Goal: Task Accomplishment & Management: Manage account settings

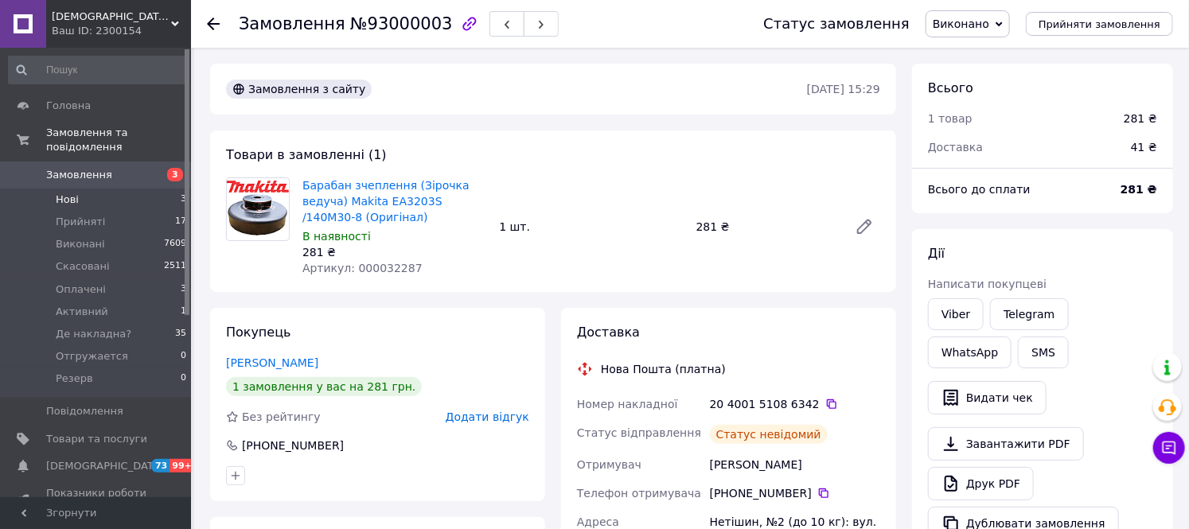
click at [82, 189] on li "Нові 3" at bounding box center [98, 200] width 196 height 22
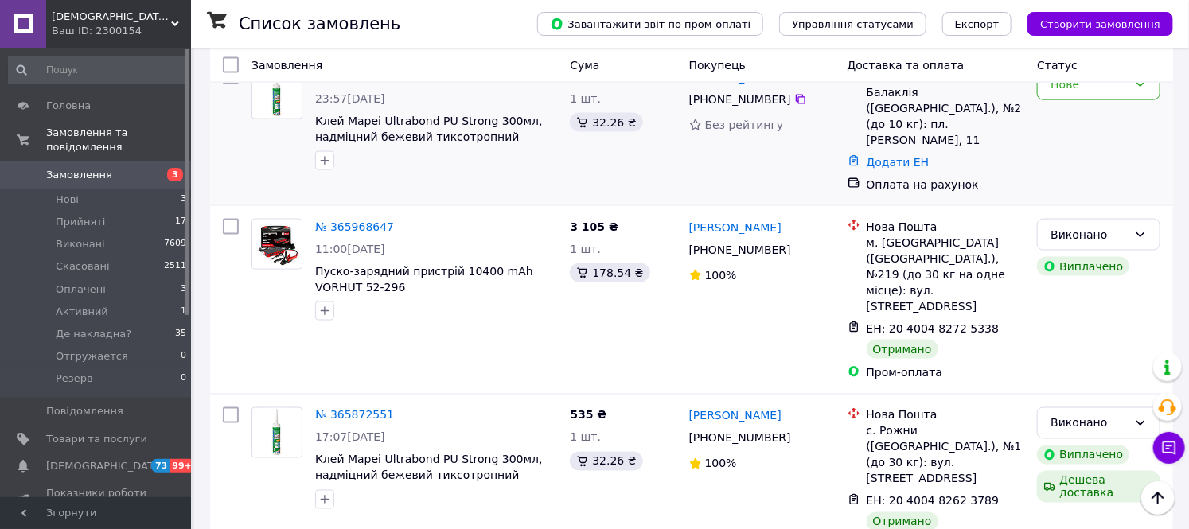
scroll to position [972, 0]
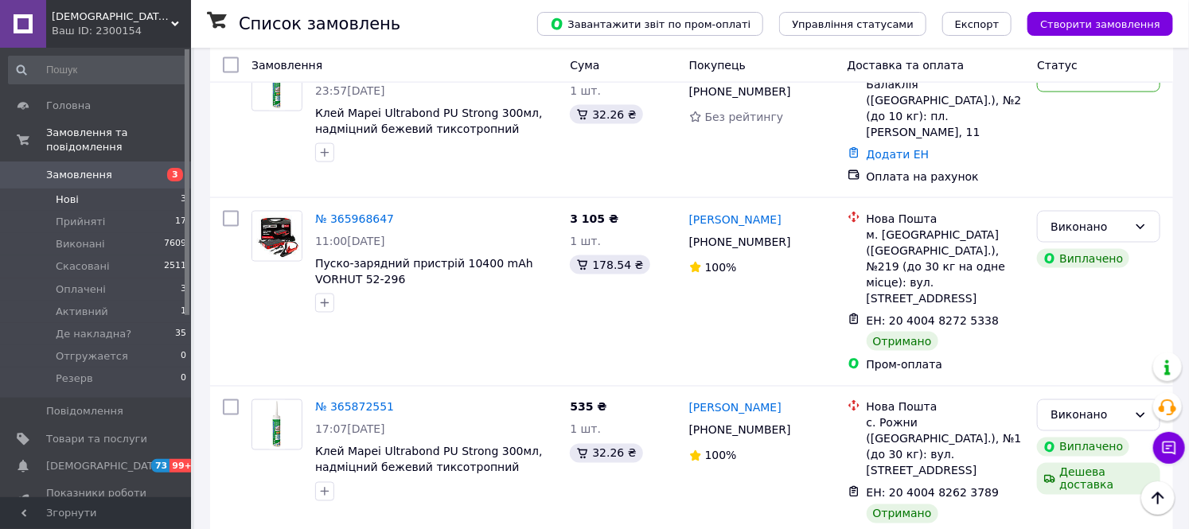
click at [60, 193] on span "Нові" at bounding box center [67, 200] width 23 height 14
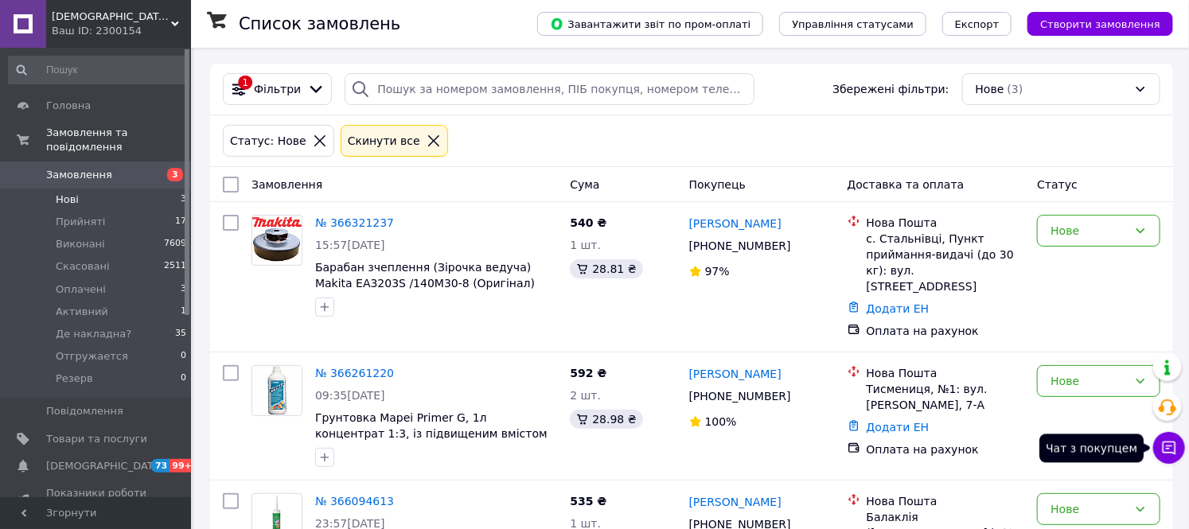
click at [1175, 446] on icon at bounding box center [1169, 449] width 14 height 14
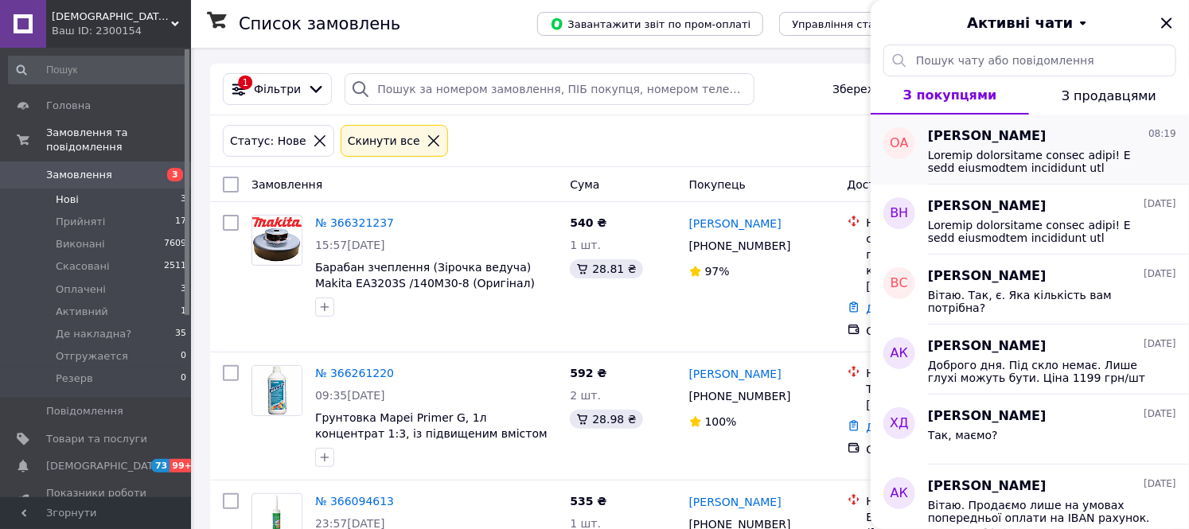
click at [1037, 160] on span at bounding box center [1041, 161] width 226 height 25
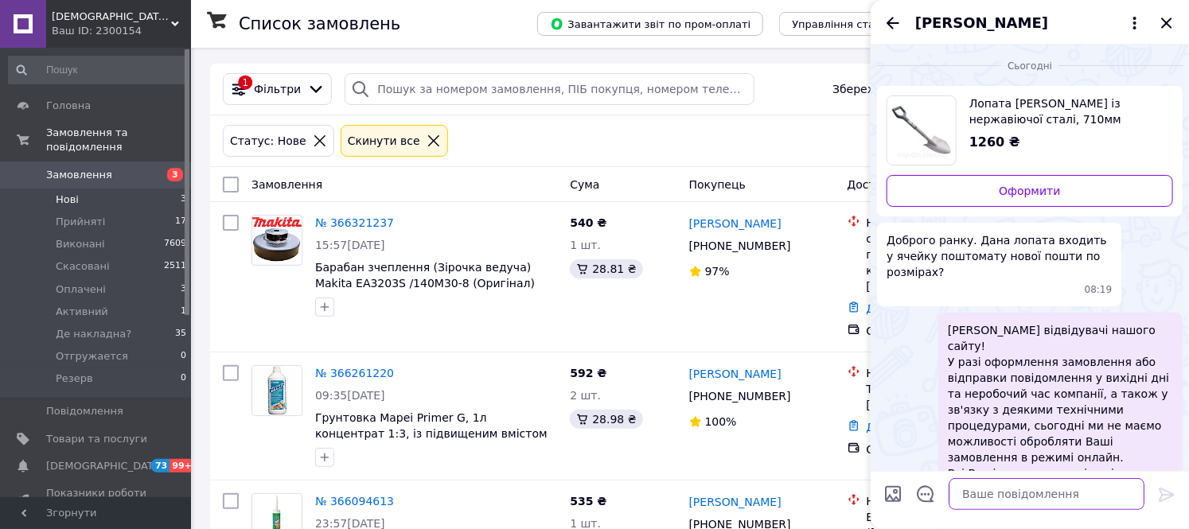
click at [1080, 502] on textarea at bounding box center [1046, 494] width 196 height 32
type textarea "Вітаю. Завтра уточнимо."
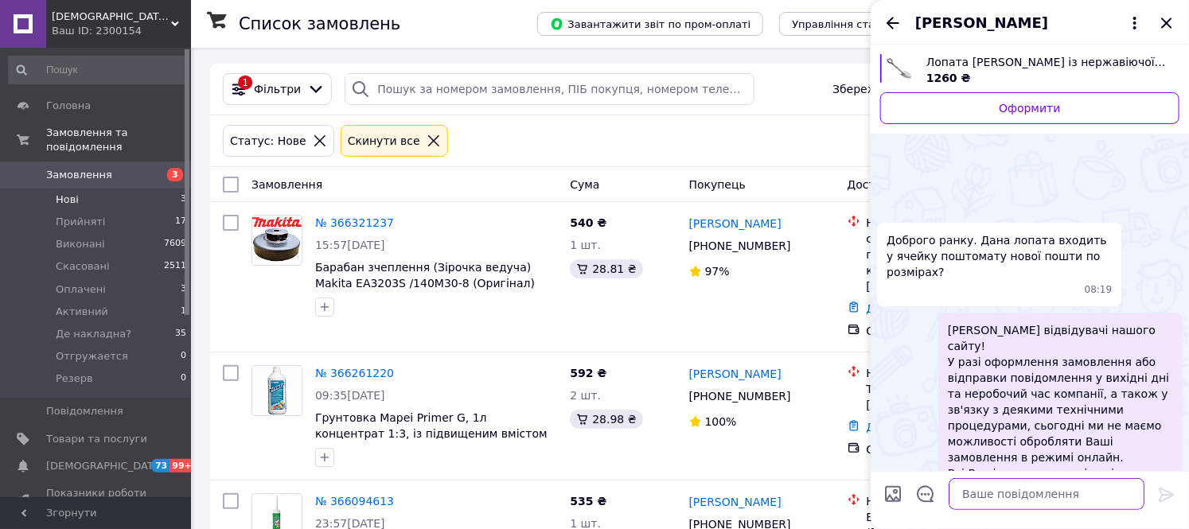
scroll to position [275, 0]
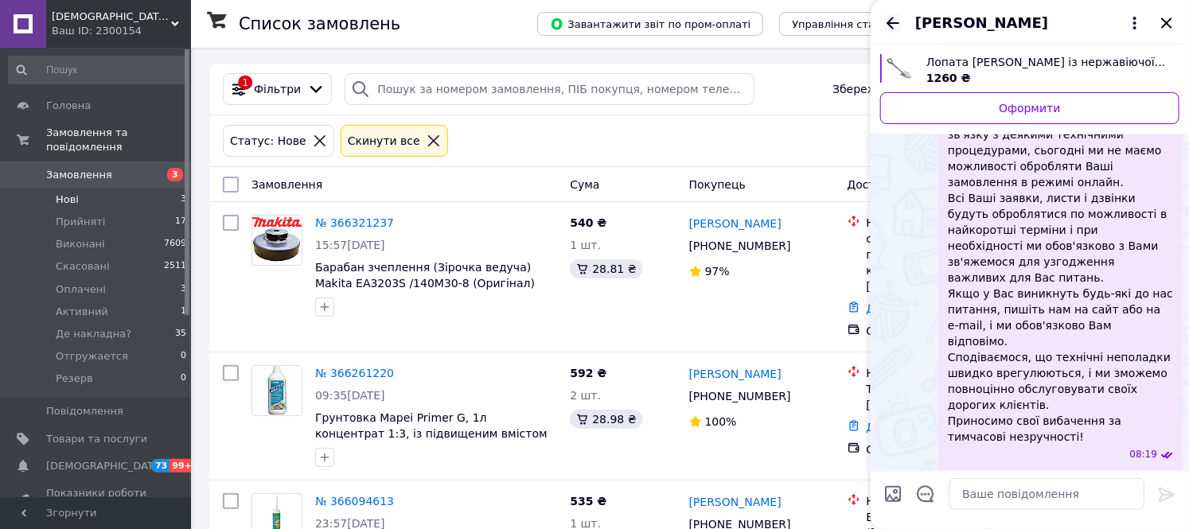
click at [885, 19] on icon "Назад" at bounding box center [892, 23] width 19 height 19
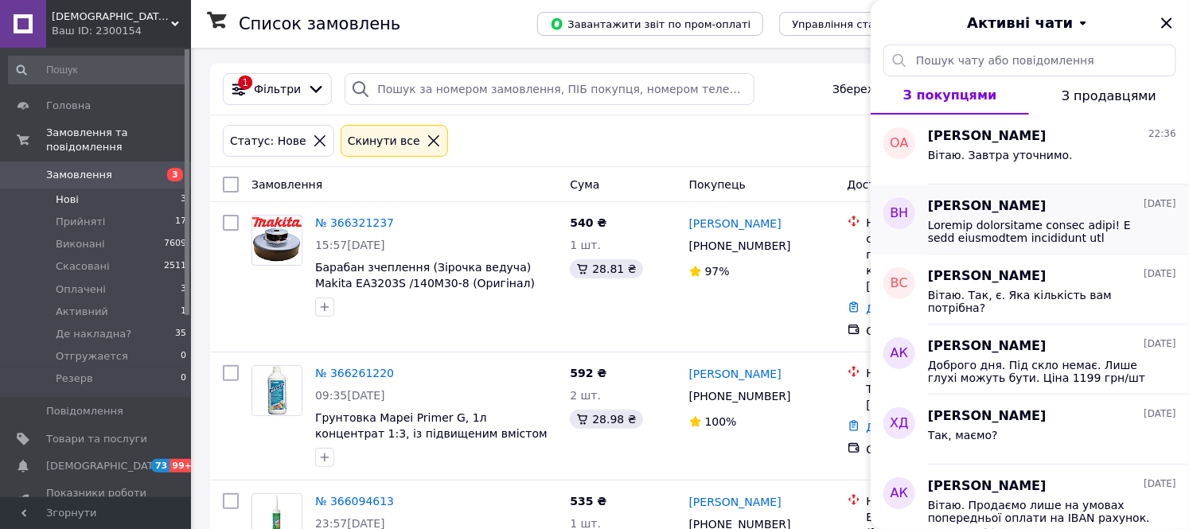
click at [1017, 219] on span at bounding box center [1041, 231] width 226 height 25
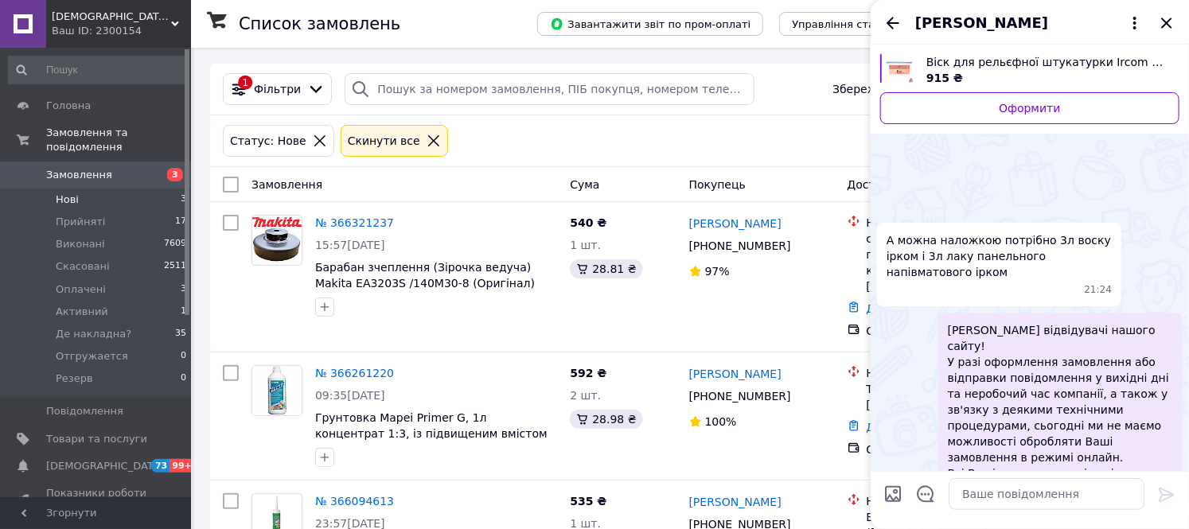
scroll to position [178, 0]
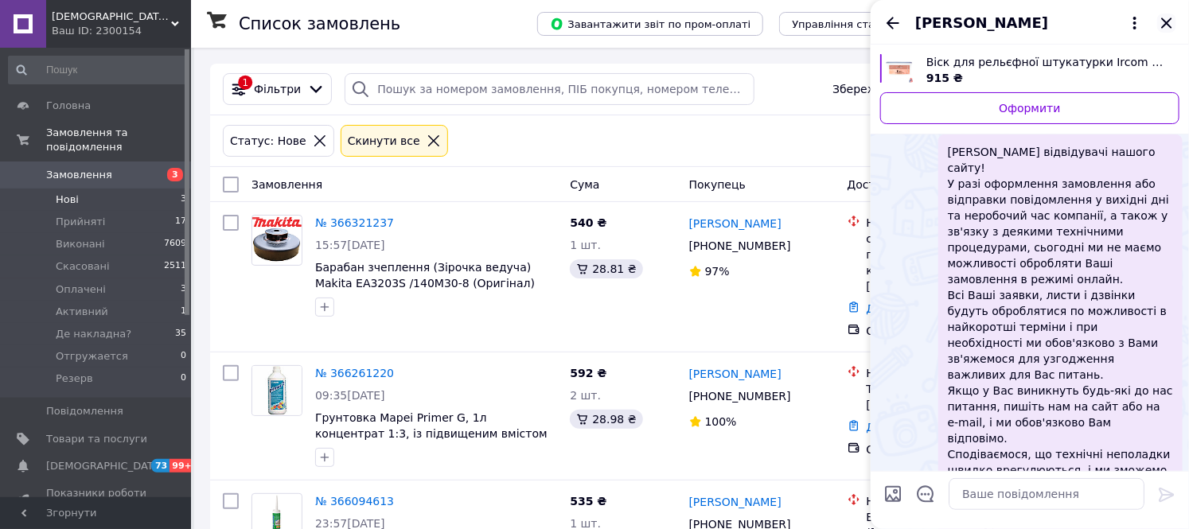
click at [1158, 19] on icon "Закрити" at bounding box center [1166, 23] width 19 height 19
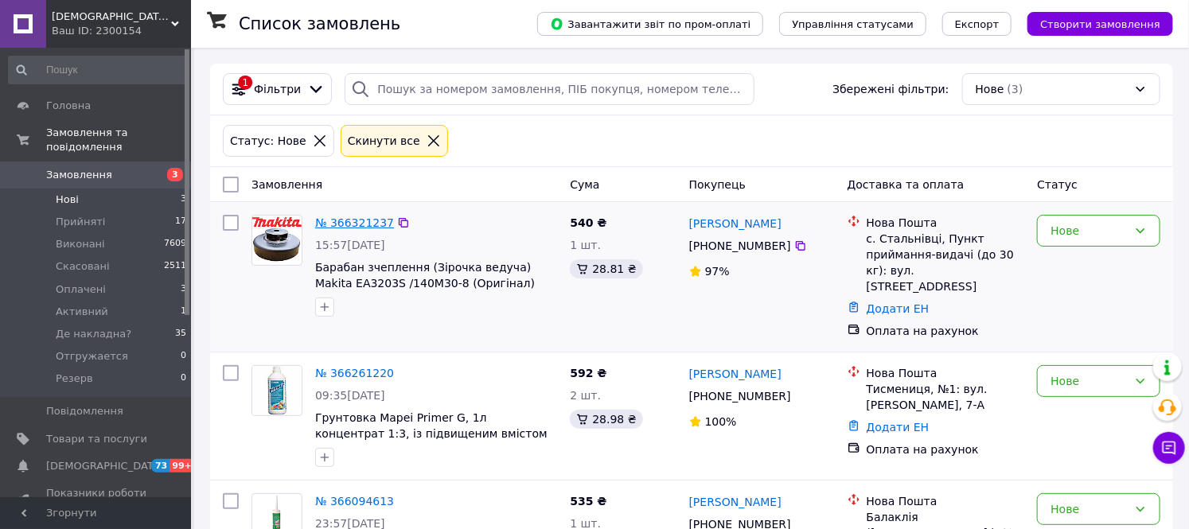
click at [352, 220] on link "№ 366321237" at bounding box center [354, 222] width 79 height 13
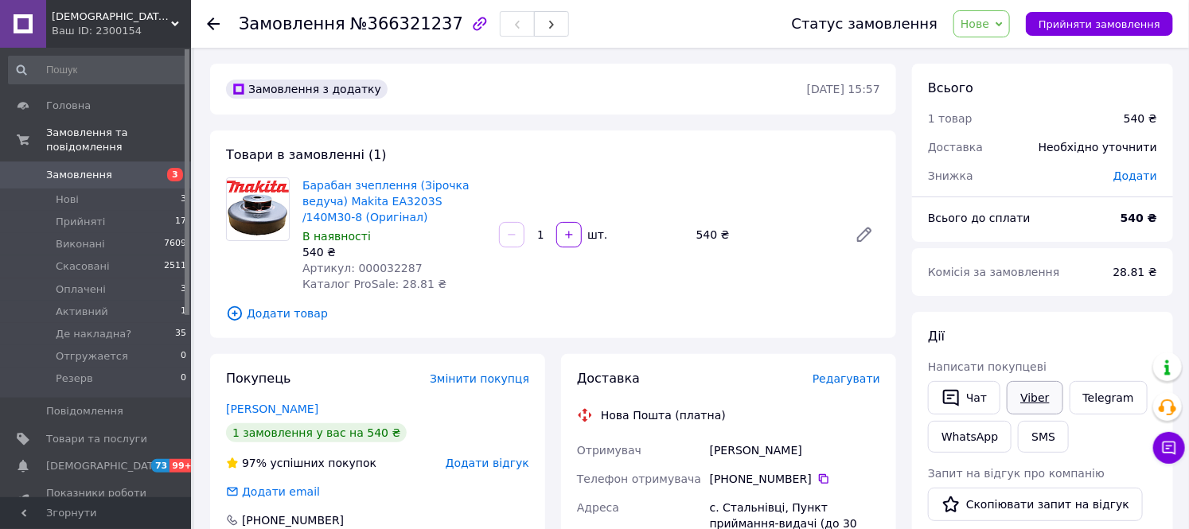
click at [1035, 406] on link "Viber" at bounding box center [1034, 397] width 56 height 33
click at [1161, 449] on icon at bounding box center [1169, 448] width 16 height 16
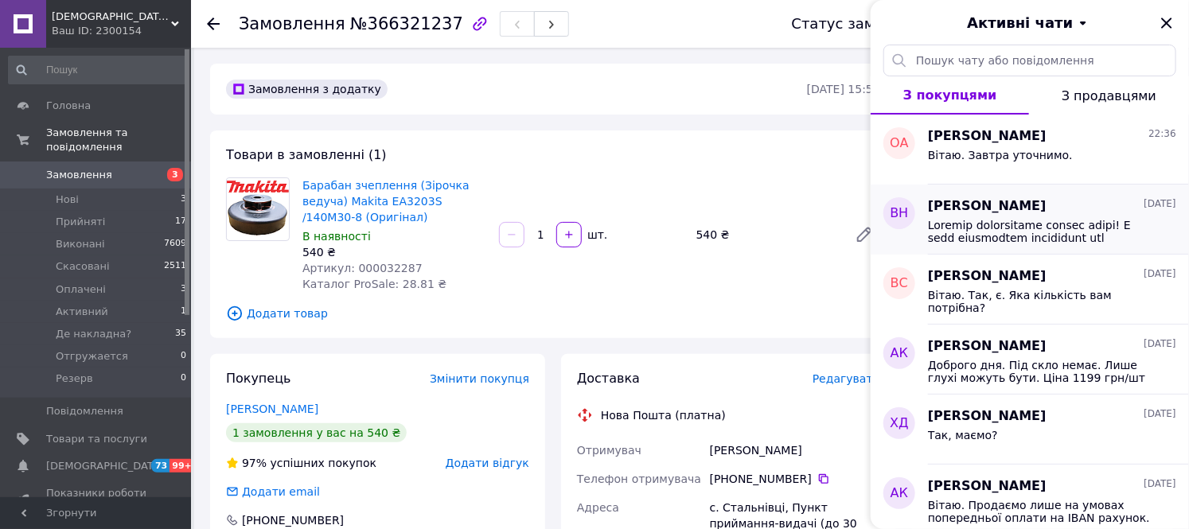
click at [982, 212] on span "Віктор Новосад" at bounding box center [987, 206] width 119 height 18
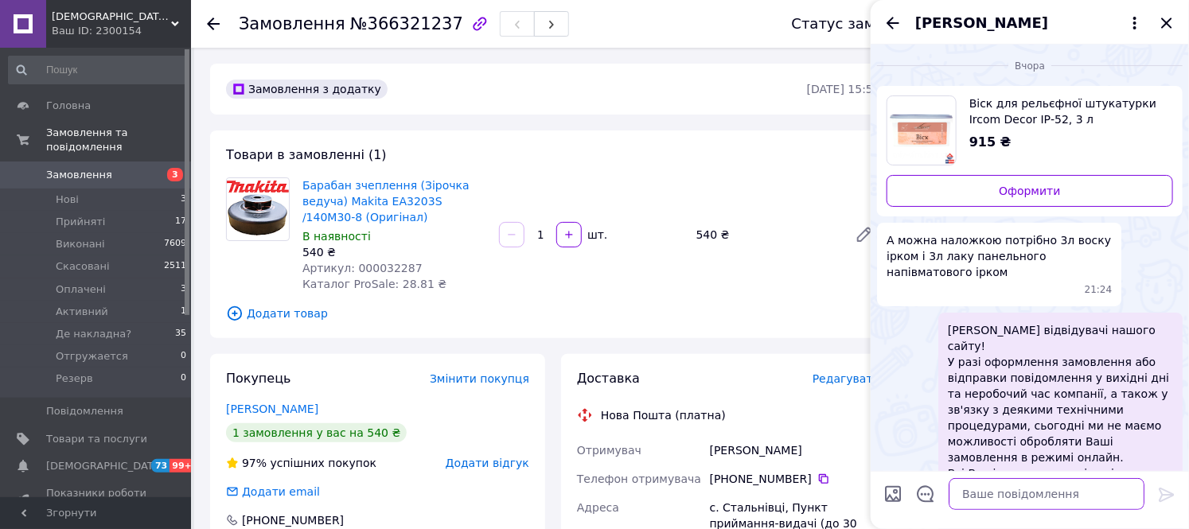
click at [998, 500] on textarea at bounding box center [1046, 494] width 196 height 32
paste textarea "ВАЖЛИВА ІНФОРМАЦІЯ ЩОДО ВІДПРАВОК ІЗ ПІСЛЯПЛАТОЮ Шановні покупці! з 01.04.2025 …"
type textarea "ВАЖЛИВА ІНФОРМАЦІЯ ЩОДО ВІДПРАВОК ІЗ ПІСЛЯПЛАТОЮ Шановні покупці! з 01.04.2025 …"
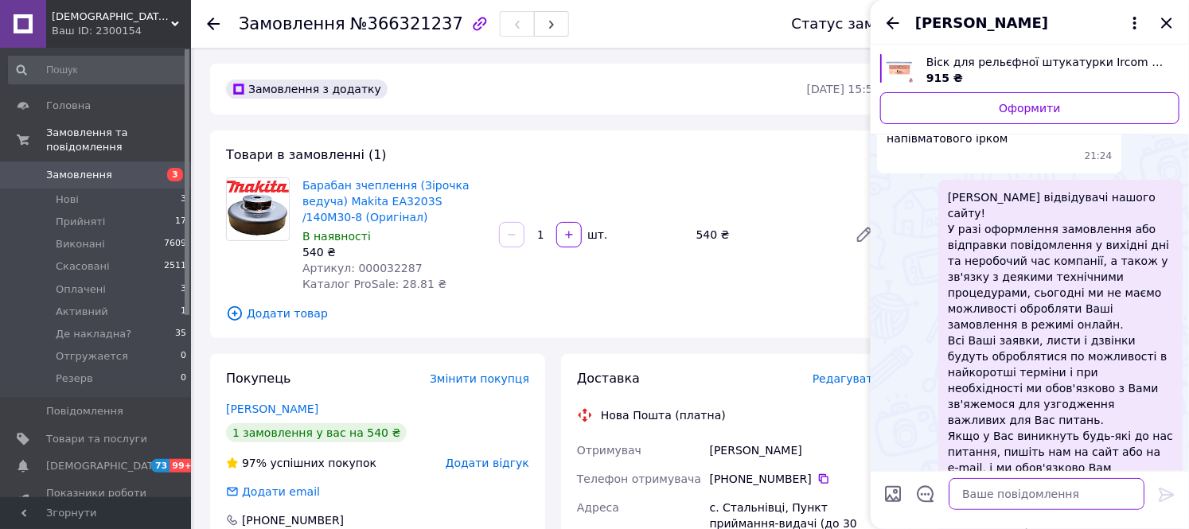
scroll to position [64, 0]
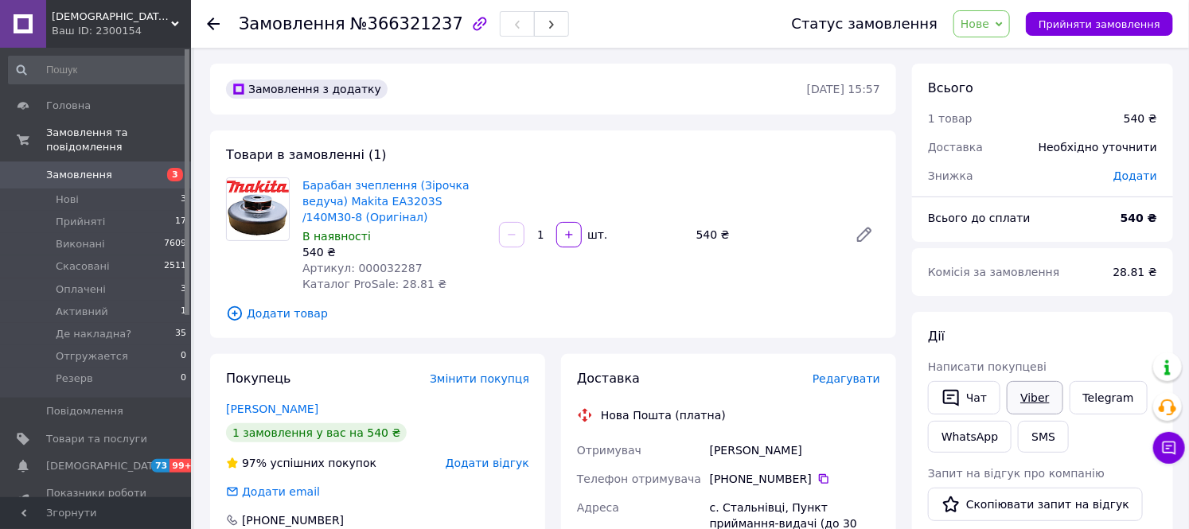
click at [1022, 401] on link "Viber" at bounding box center [1034, 397] width 56 height 33
click at [1066, 177] on div "Знижка" at bounding box center [1010, 175] width 185 height 35
click at [1029, 392] on link "Viber" at bounding box center [1034, 397] width 56 height 33
click at [401, 25] on span "№366321237" at bounding box center [406, 23] width 113 height 19
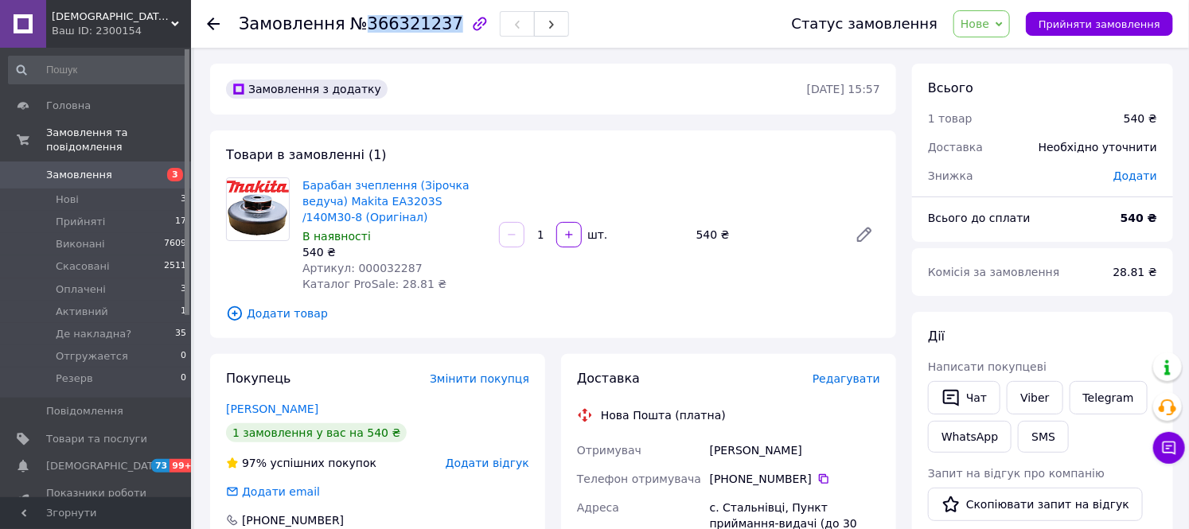
copy span "366321237"
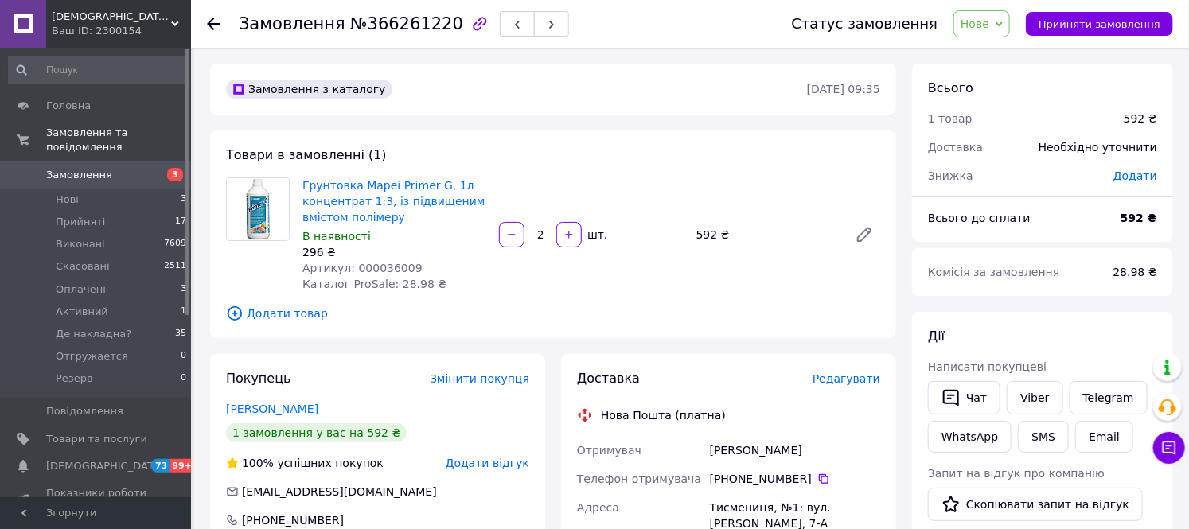
click at [391, 16] on span "№366261220" at bounding box center [406, 23] width 113 height 19
copy span "366261220"
click at [1052, 441] on button "SMS" at bounding box center [1042, 437] width 51 height 32
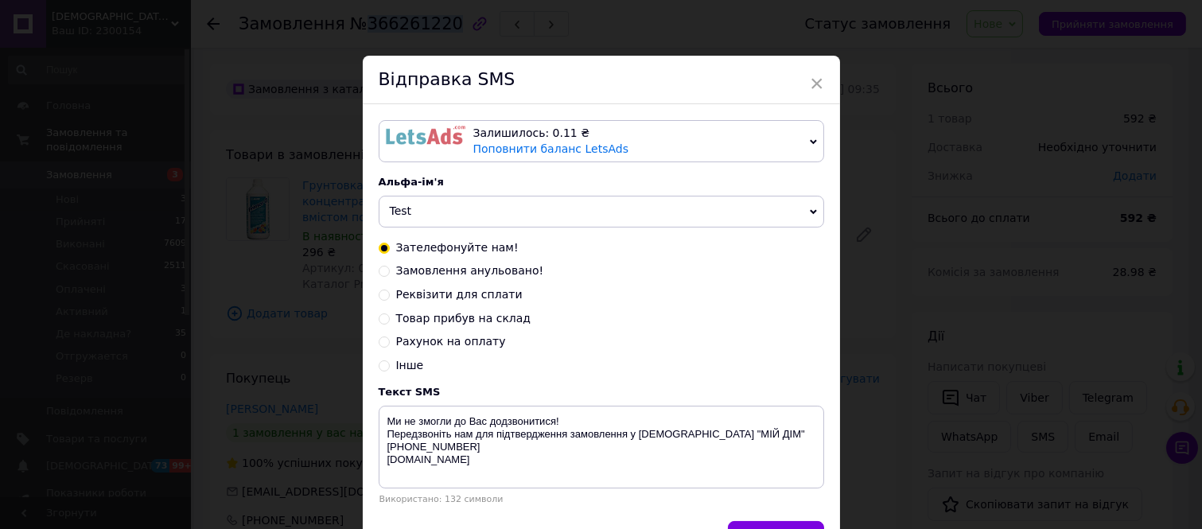
click at [448, 348] on span "Рахунок на оплату" at bounding box center [451, 341] width 110 height 13
click at [390, 346] on input "Рахунок на оплату" at bounding box center [384, 340] width 11 height 11
radio input "true"
radio input "false"
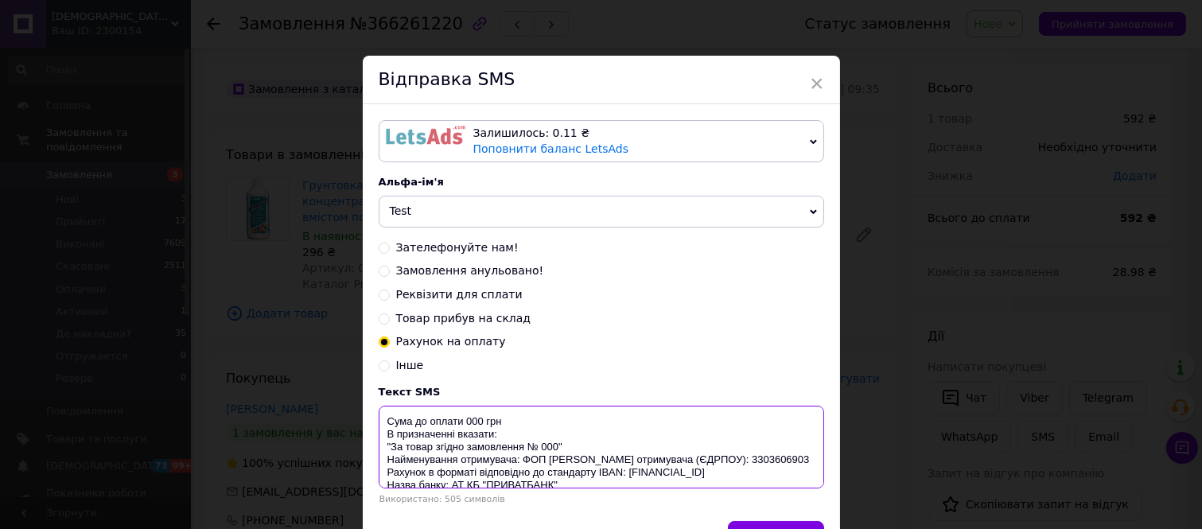
click at [473, 426] on textarea "Сума до оплати 000 грн В призначенні вказати: "За товар згідно замовлення № 000…" at bounding box center [602, 447] width 446 height 83
click at [547, 449] on textarea "Сума до оплати 592 грн В призначенні вказати: "За товар згідно замовлення № 000…" at bounding box center [602, 447] width 446 height 83
paste textarea "36626122"
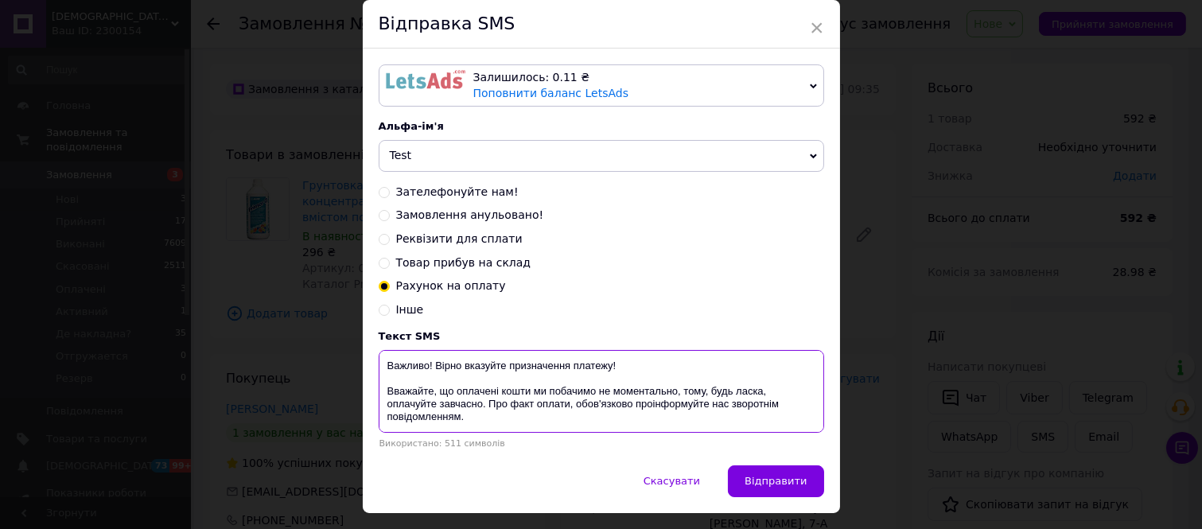
scroll to position [100, 0]
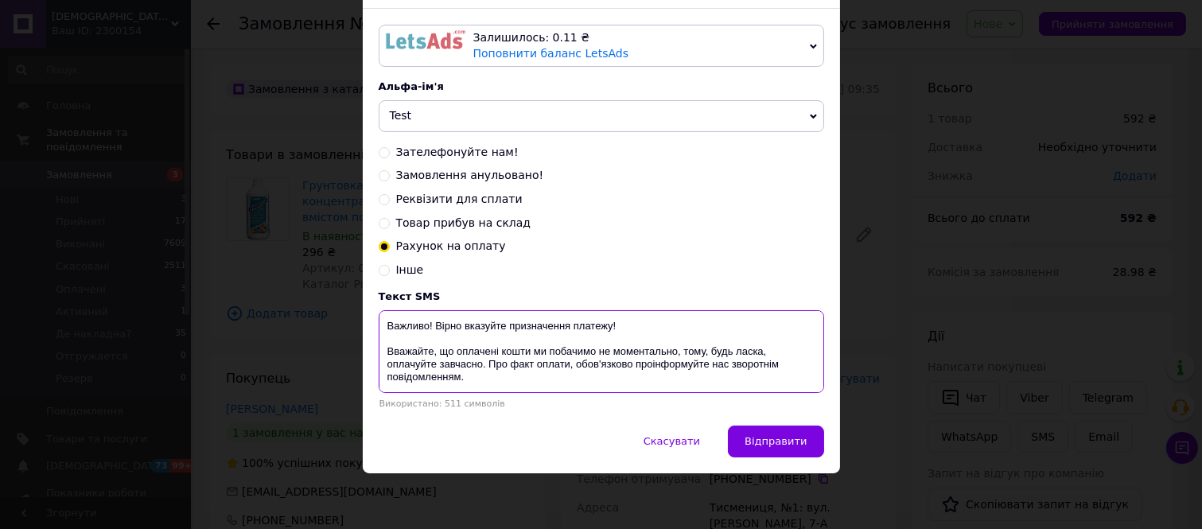
drag, startPoint x: 379, startPoint y: 422, endPoint x: 551, endPoint y: 385, distance: 175.9
click at [551, 385] on textarea "Сума до оплати 592 грн В призначенні вказати: "За товар згідно замовлення № 366…" at bounding box center [602, 351] width 446 height 83
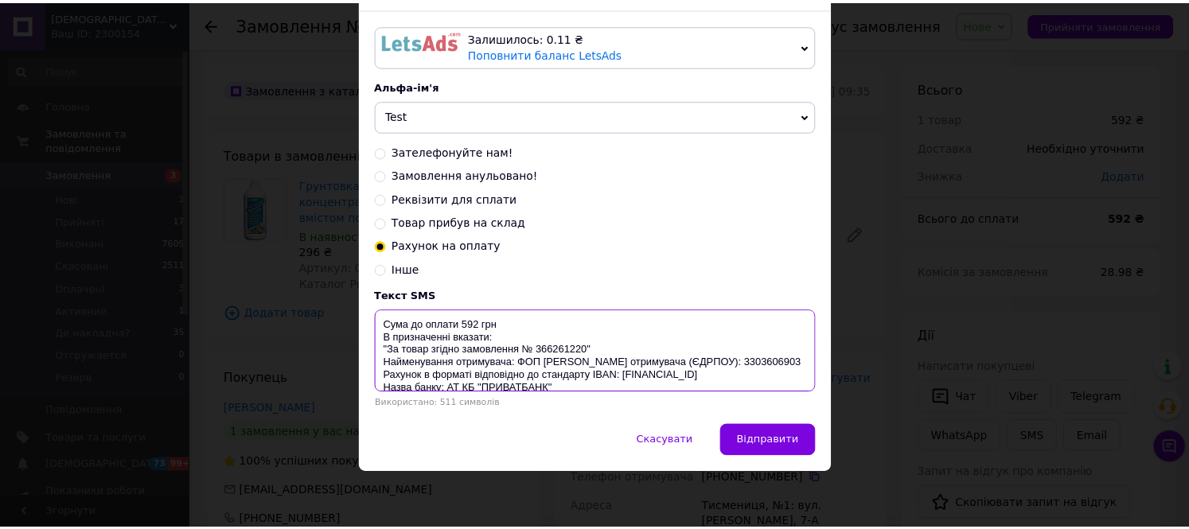
scroll to position [0, 0]
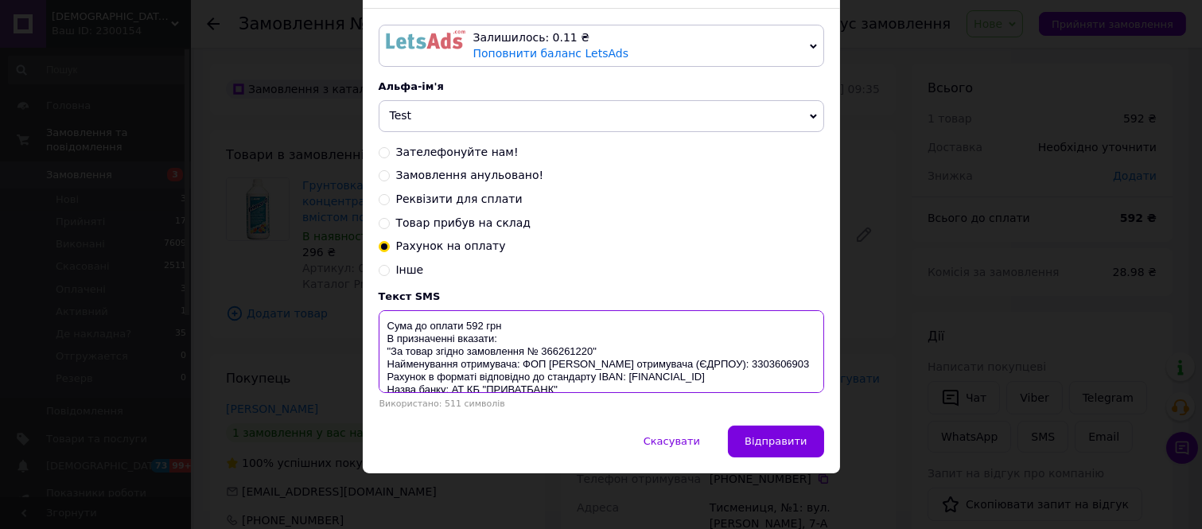
type textarea "Сума до оплати 592 грн В призначенні вказати: "За товар згідно замовлення № 366…"
click at [940, 247] on div "× Відправка SMS Залишилось: 0.11 ₴ Поповнити баланс LetsAds Залишилось: 0.33 ₴ …" at bounding box center [601, 264] width 1202 height 529
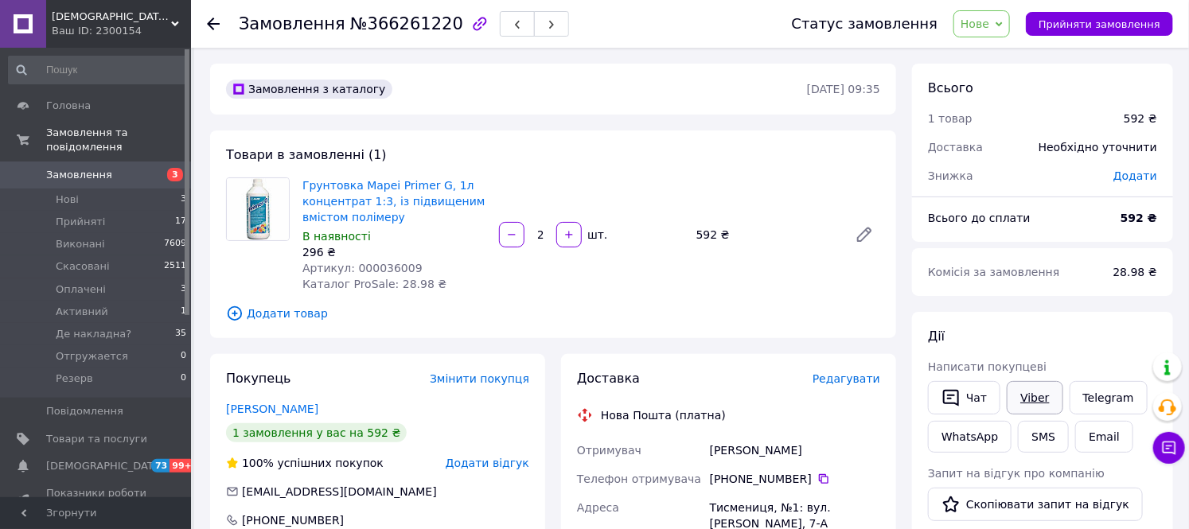
click at [1026, 396] on link "Viber" at bounding box center [1034, 397] width 56 height 33
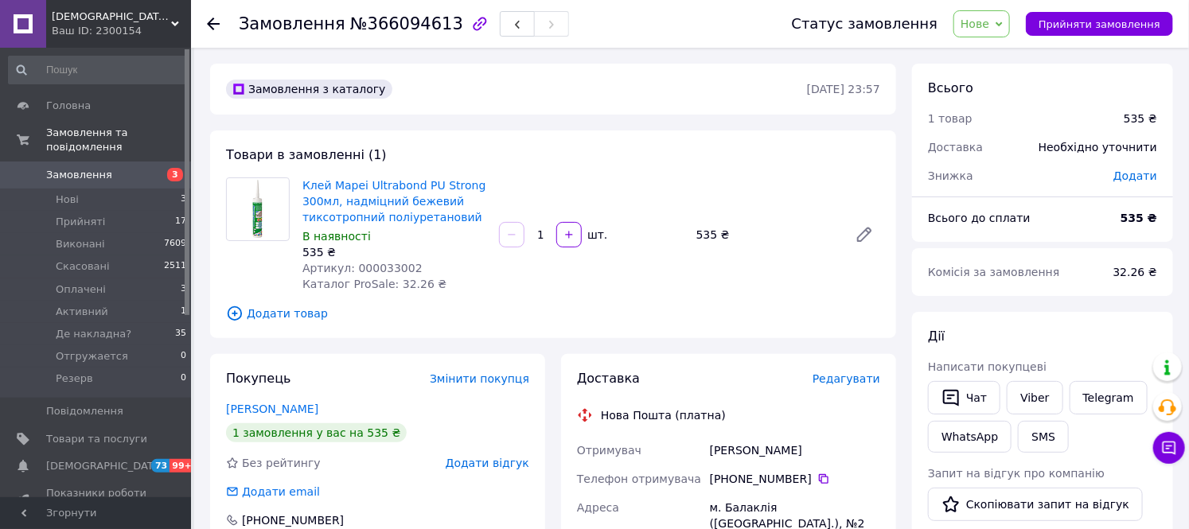
click at [376, 24] on span "№366094613" at bounding box center [406, 23] width 113 height 19
copy span "366094613"
click at [1039, 446] on button "SMS" at bounding box center [1042, 437] width 51 height 32
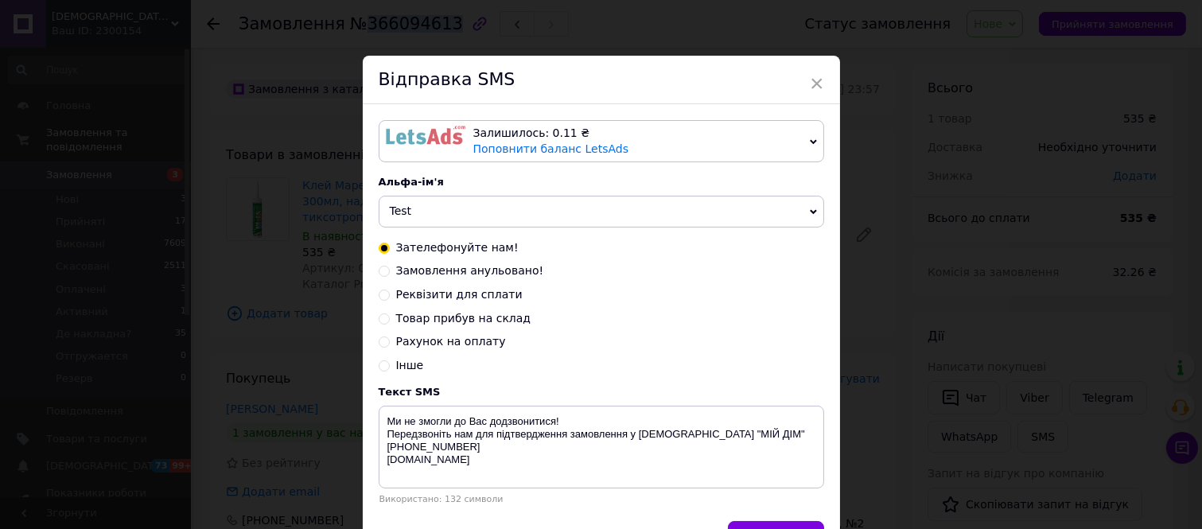
click at [411, 340] on span "Рахунок на оплату" at bounding box center [451, 341] width 110 height 13
click at [390, 340] on input "Рахунок на оплату" at bounding box center [384, 340] width 11 height 11
radio input "true"
radio input "false"
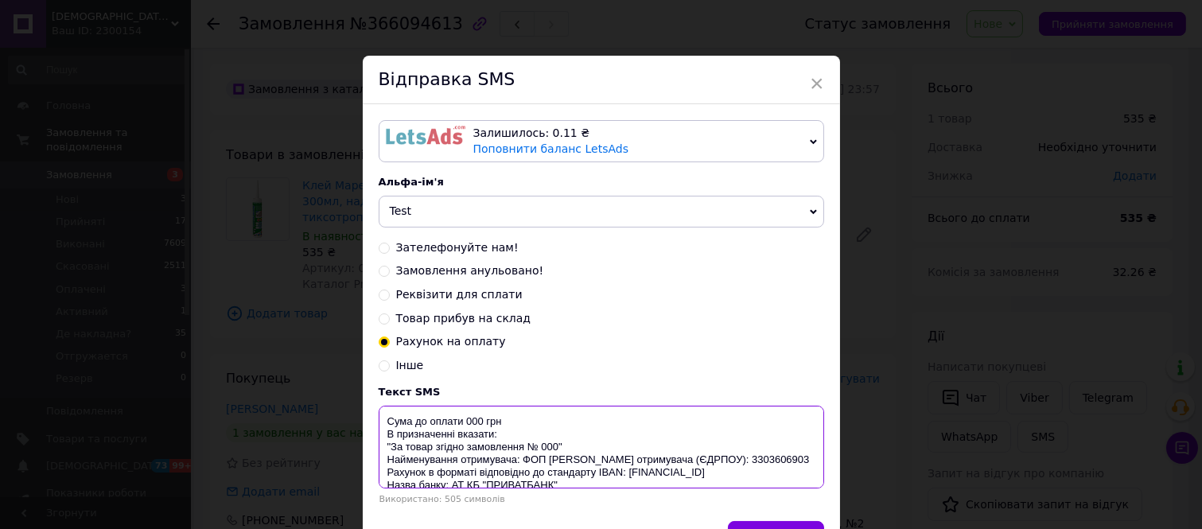
click at [469, 427] on textarea "Сума до оплати 000 грн В призначенні вказати: "За товар згідно замовлення № 000…" at bounding box center [602, 447] width 446 height 83
click at [550, 446] on textarea "Сума до оплати 535 грн В призначенні вказати: "За товар згідно замовлення № 000…" at bounding box center [602, 447] width 446 height 83
click at [546, 452] on textarea "Сума до оплати 535 грн В призначенні вказати: "За товар згідно замовлення № 000…" at bounding box center [602, 447] width 446 height 83
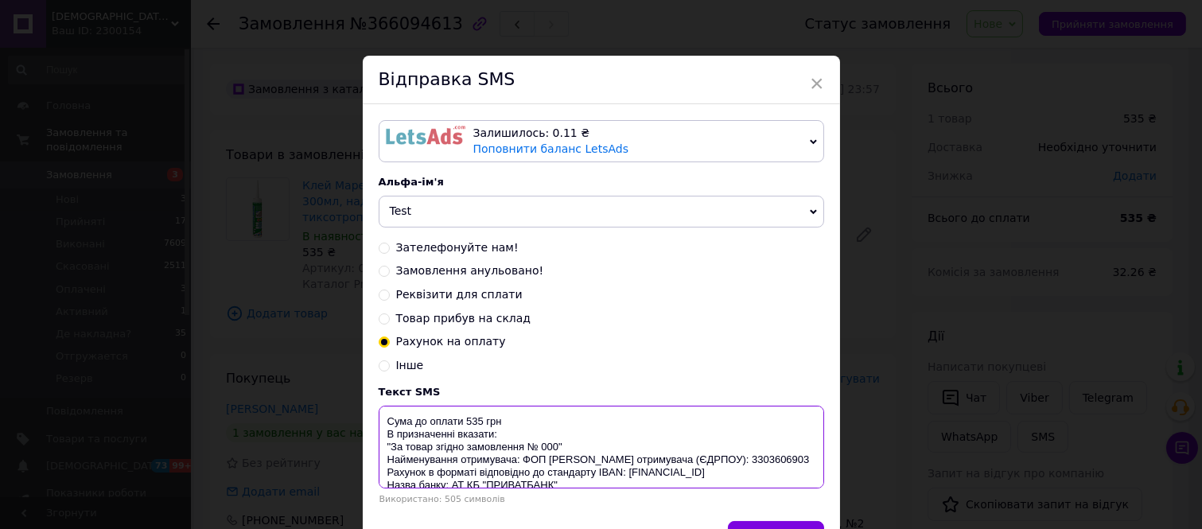
click at [545, 452] on textarea "Сума до оплати 535 грн В призначенні вказати: "За товар згідно замовлення № 000…" at bounding box center [602, 447] width 446 height 83
paste textarea "366094613"
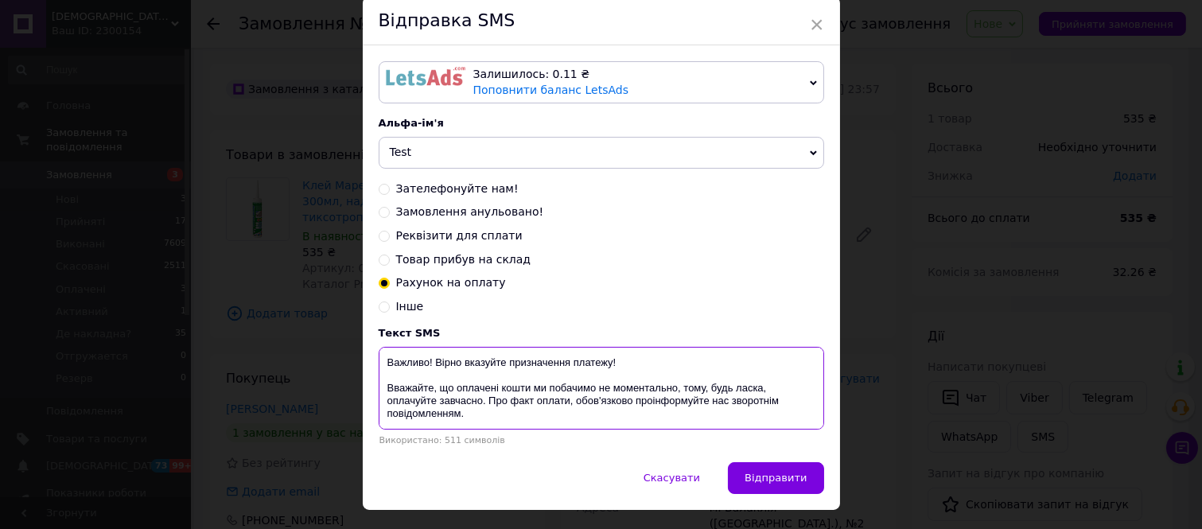
scroll to position [64, 0]
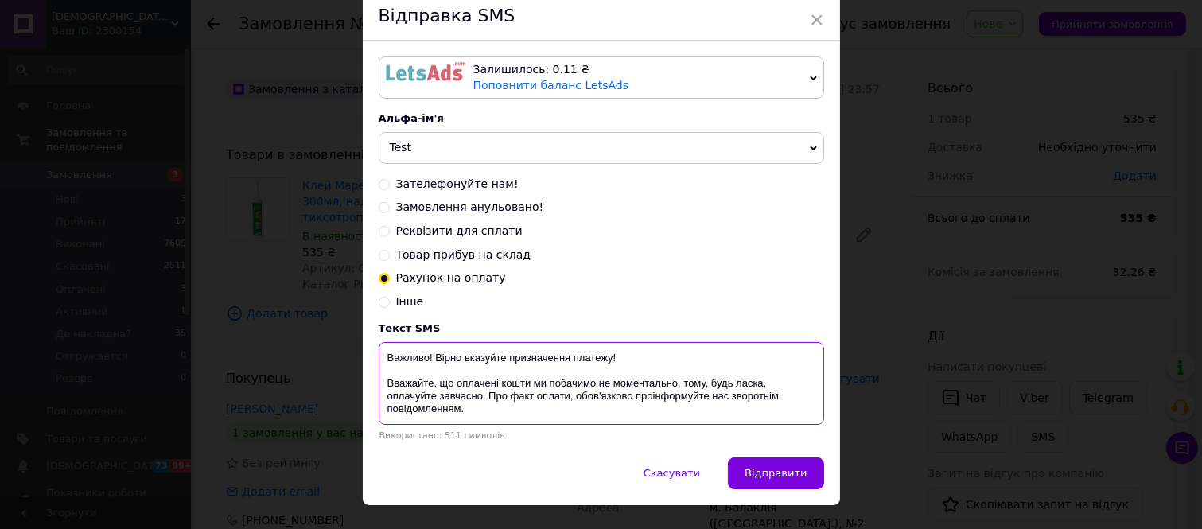
drag, startPoint x: 379, startPoint y: 426, endPoint x: 526, endPoint y: 462, distance: 151.7
click at [526, 462] on div "Відправка SMS Залишилось: 0.11 ₴ Поповнити баланс LetsAds Залишилось: 0.33 ₴ По…" at bounding box center [601, 248] width 477 height 513
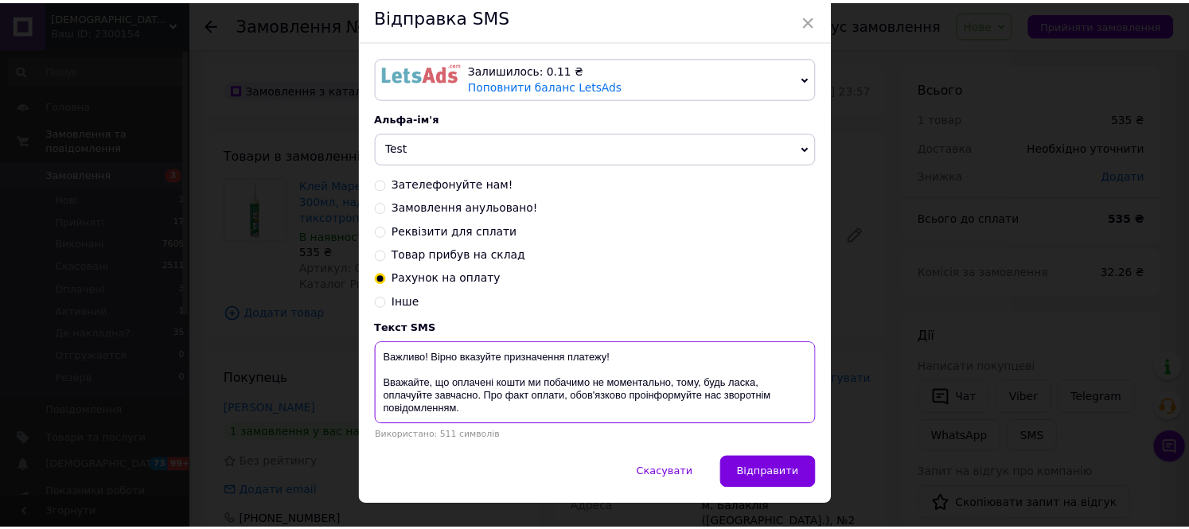
scroll to position [114, 0]
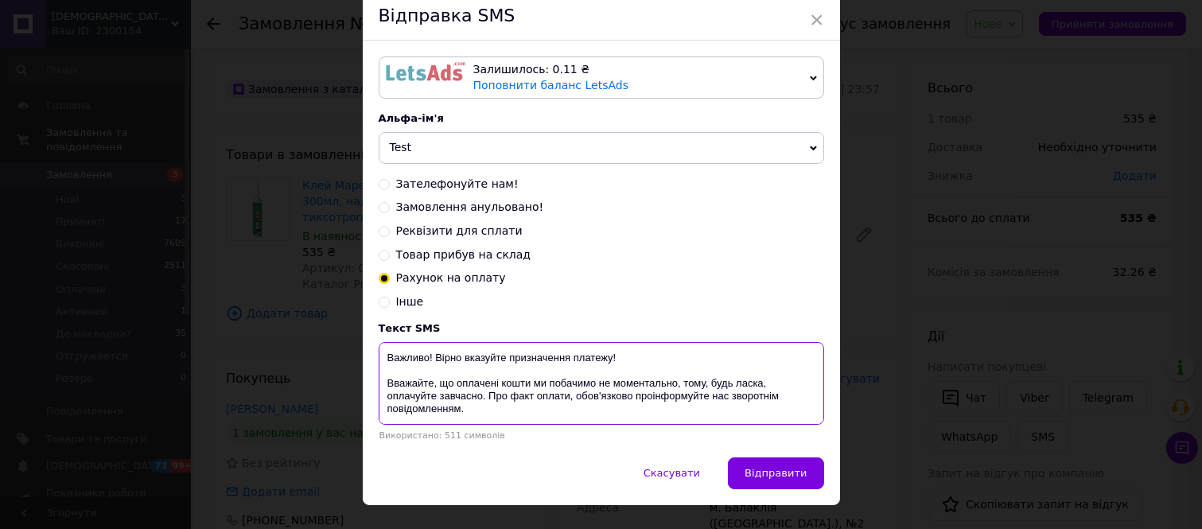
type textarea "Сума до оплати 535 грн В призначенні вказати: "За товар згідно замовлення № 366…"
click at [884, 263] on div "× Відправка SMS Залишилось: 0.11 ₴ Поповнити баланс LetsAds Залишилось: 0.33 ₴ …" at bounding box center [601, 264] width 1202 height 529
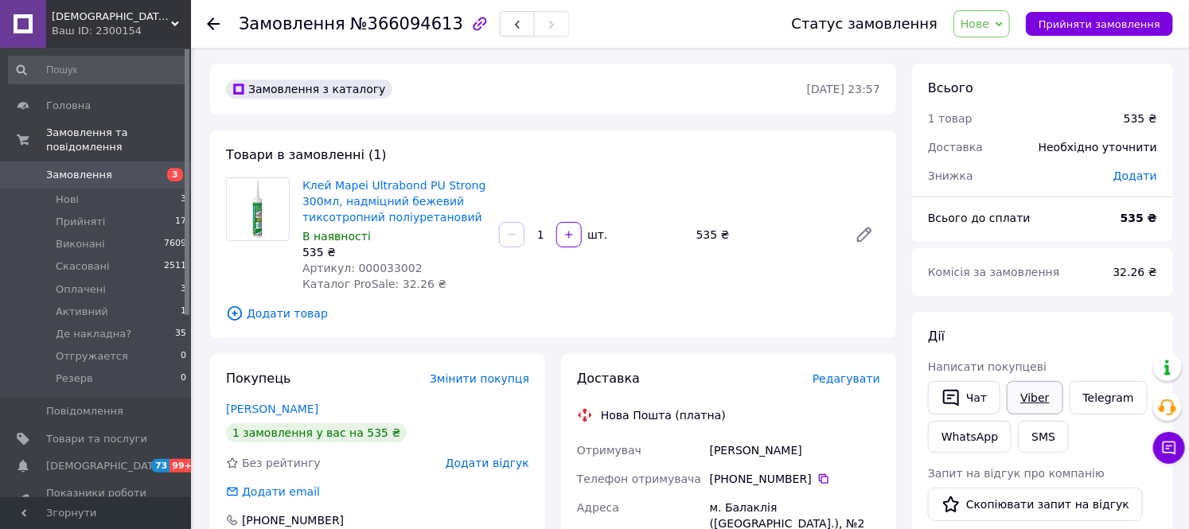
click at [1033, 393] on link "Viber" at bounding box center [1034, 397] width 56 height 33
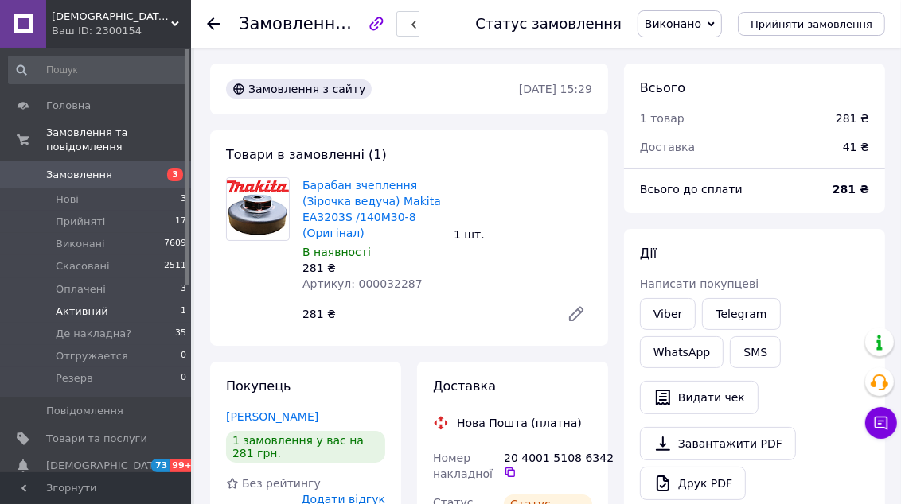
click at [84, 305] on span "Активний" at bounding box center [82, 312] width 53 height 14
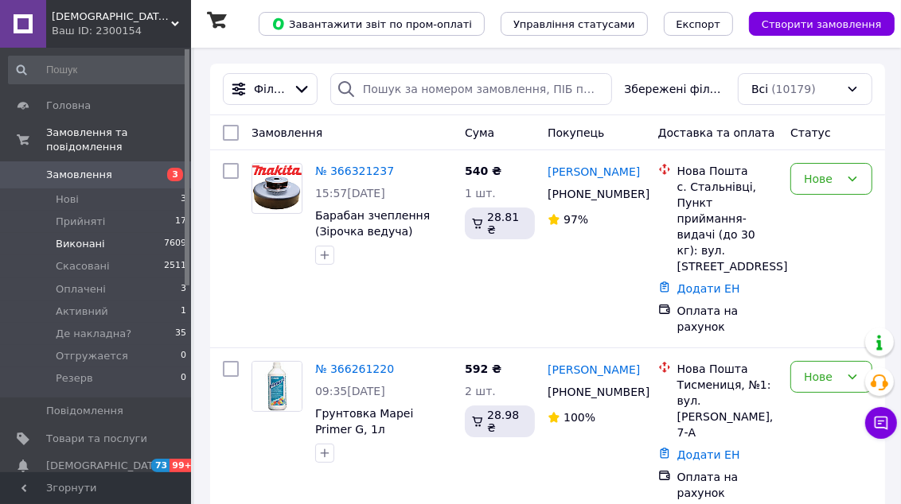
click at [81, 237] on span "Виконані" at bounding box center [80, 244] width 49 height 14
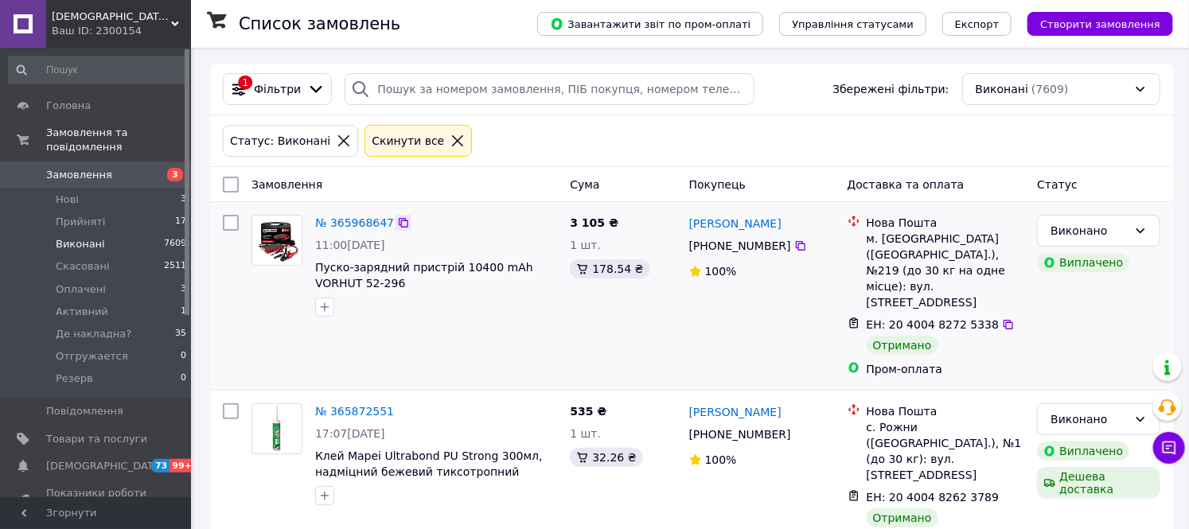
click at [397, 224] on icon at bounding box center [403, 222] width 13 height 13
click at [397, 405] on icon at bounding box center [403, 411] width 13 height 13
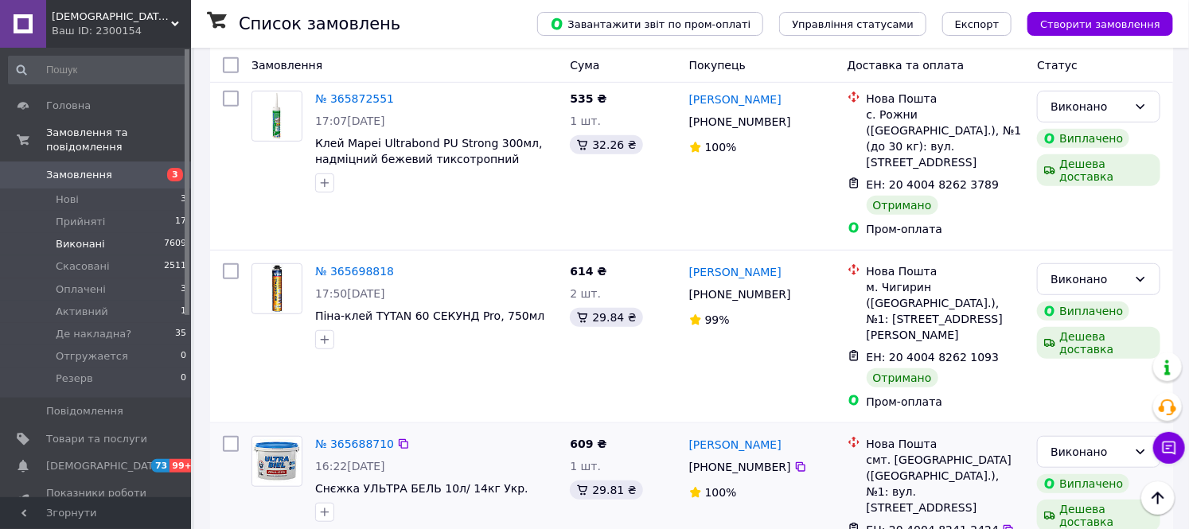
scroll to position [353, 0]
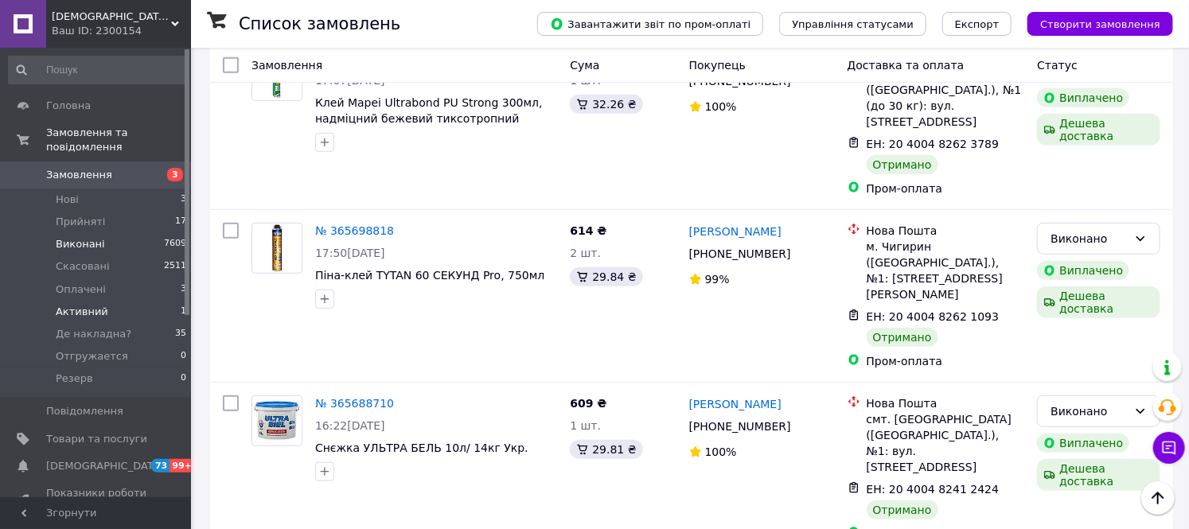
click at [84, 305] on span "Активний" at bounding box center [82, 312] width 53 height 14
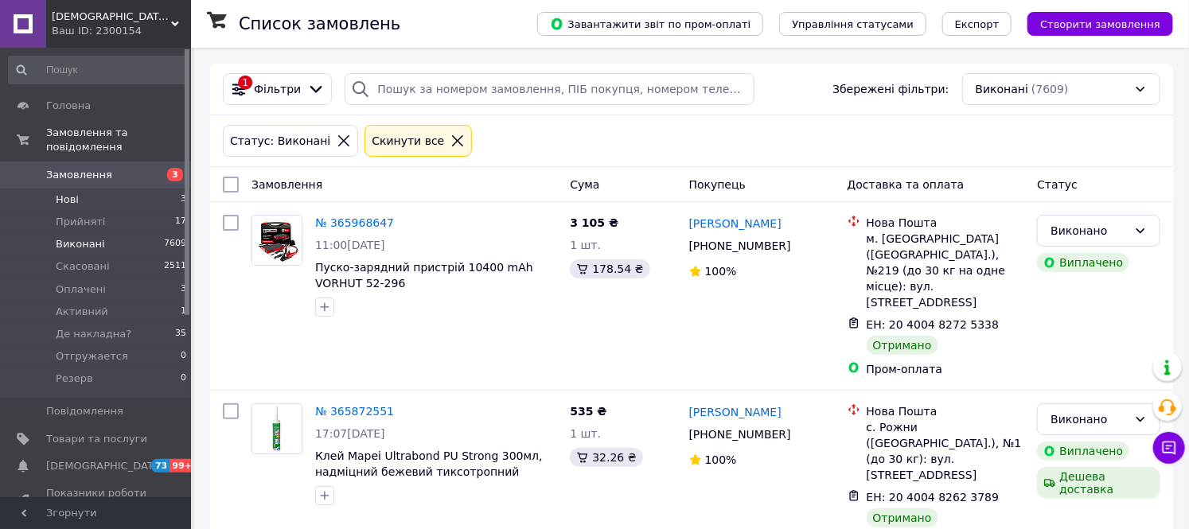
click at [62, 193] on span "Нові" at bounding box center [67, 200] width 23 height 14
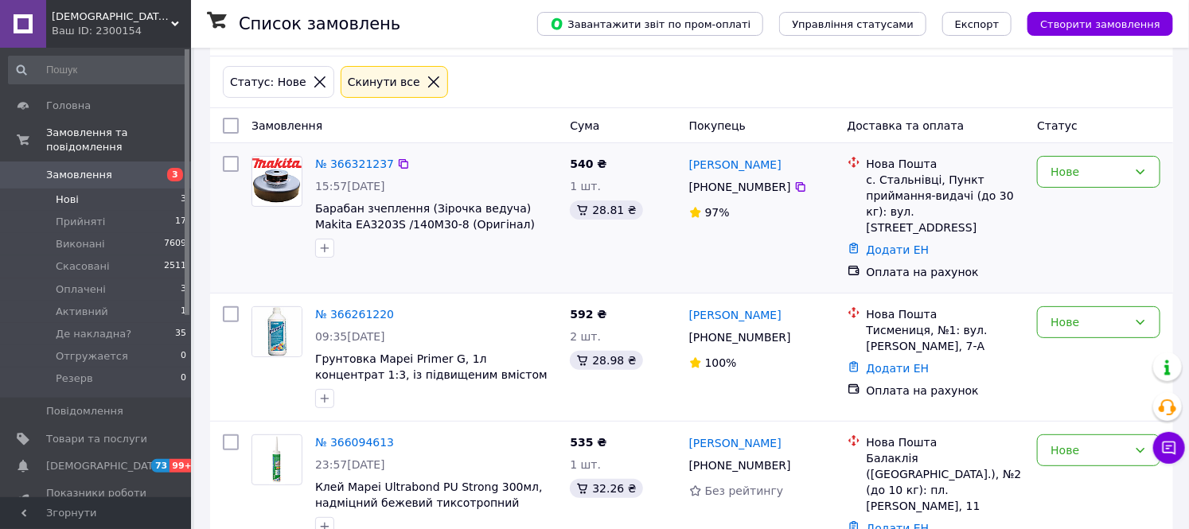
scroll to position [85, 0]
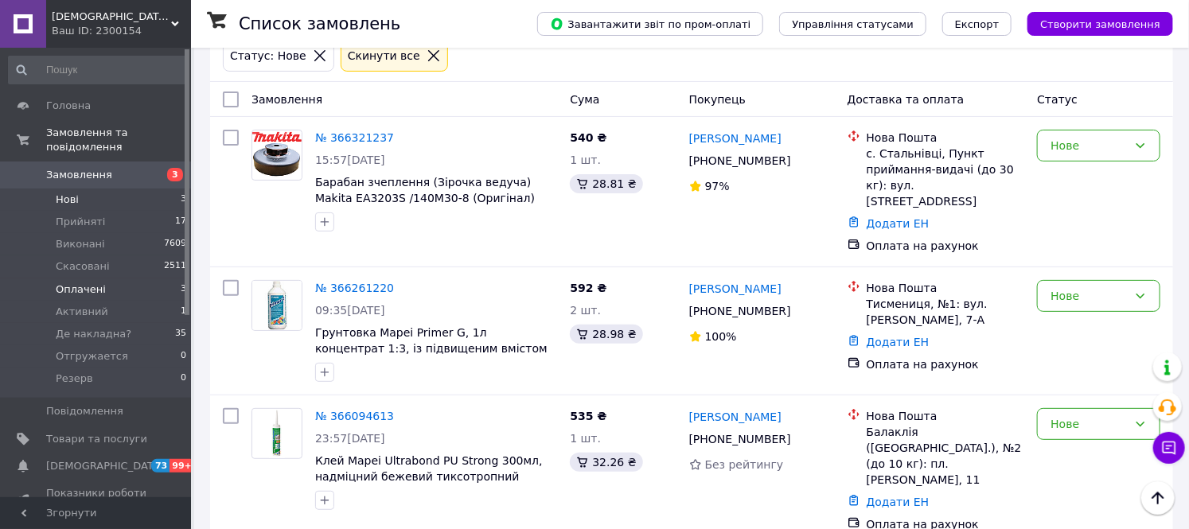
click at [80, 282] on span "Оплачені" at bounding box center [81, 289] width 50 height 14
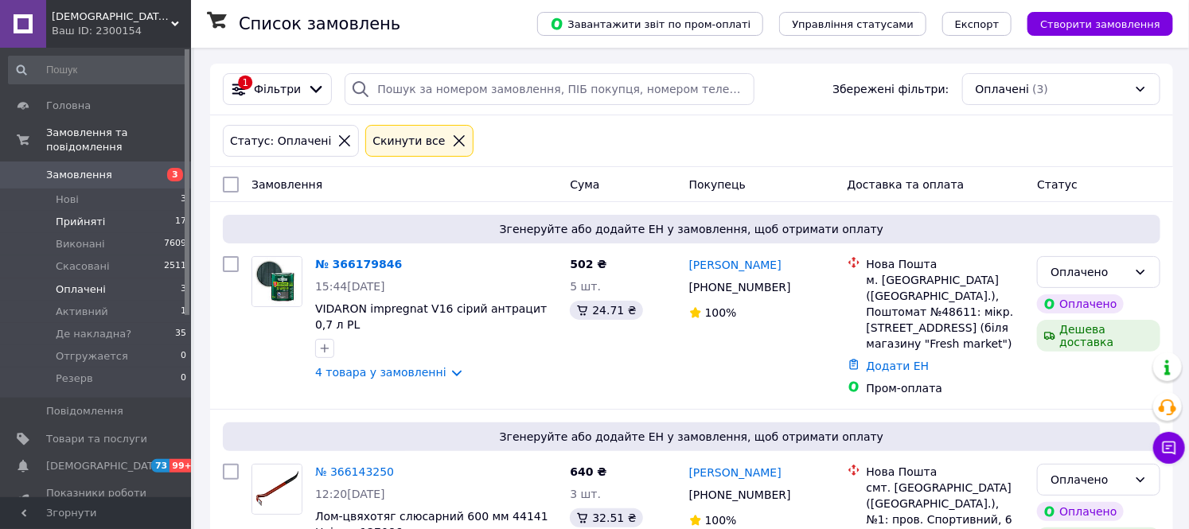
click at [74, 215] on span "Прийняті" at bounding box center [80, 222] width 49 height 14
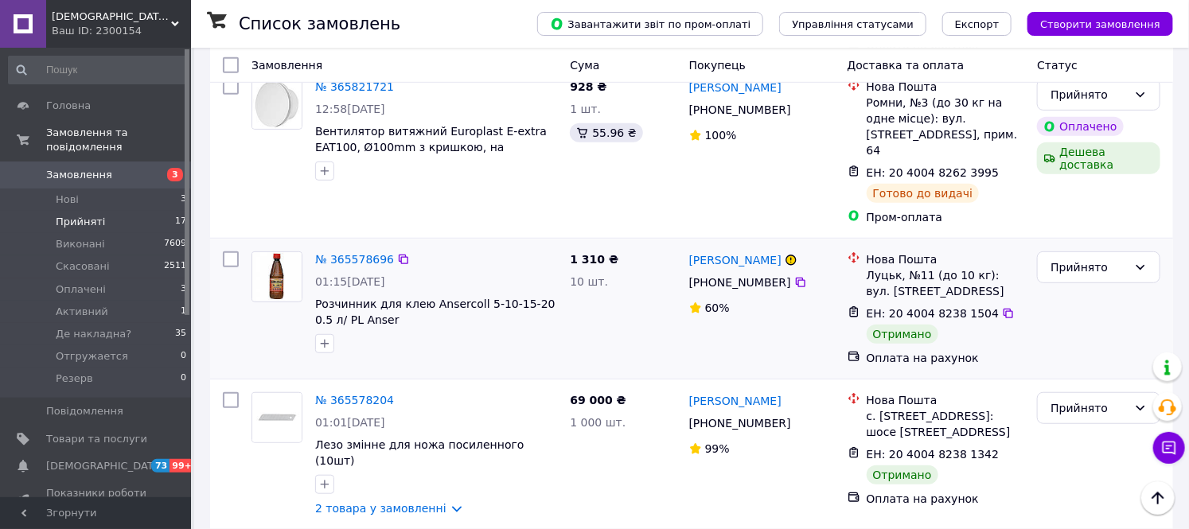
scroll to position [353, 0]
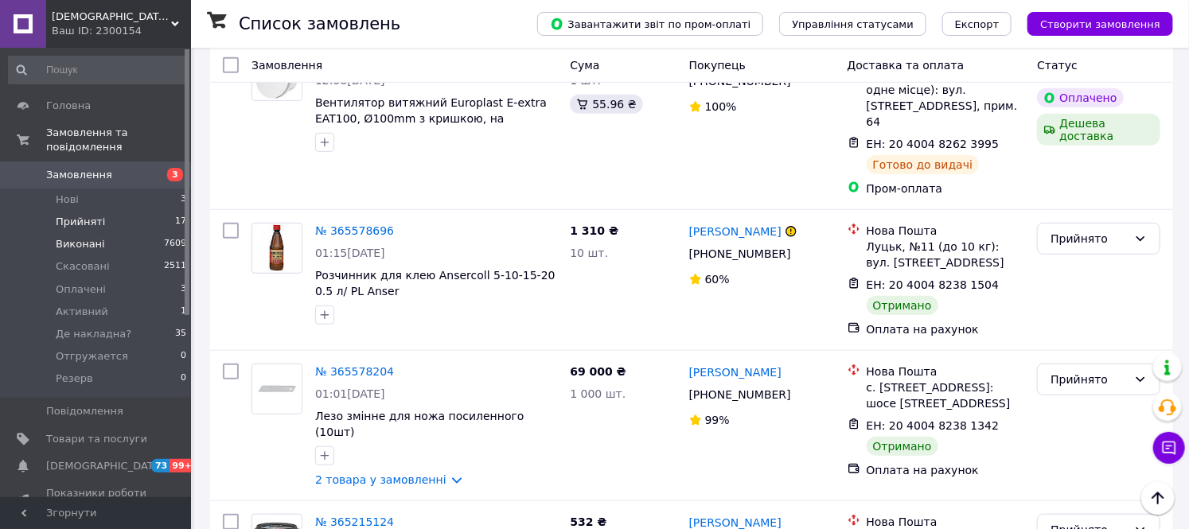
click at [80, 237] on span "Виконані" at bounding box center [80, 244] width 49 height 14
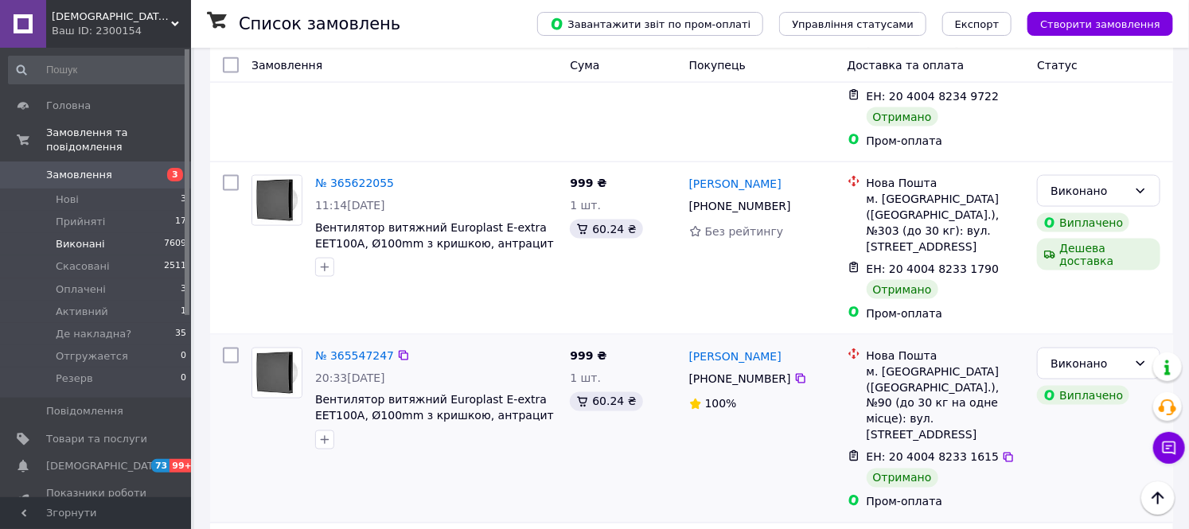
scroll to position [884, 0]
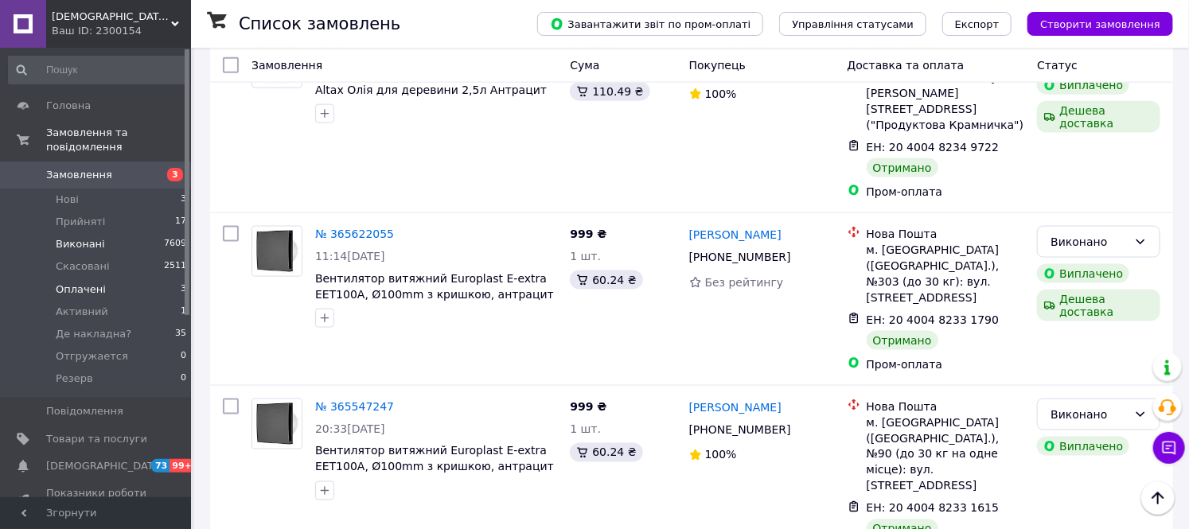
click at [76, 282] on span "Оплачені" at bounding box center [81, 289] width 50 height 14
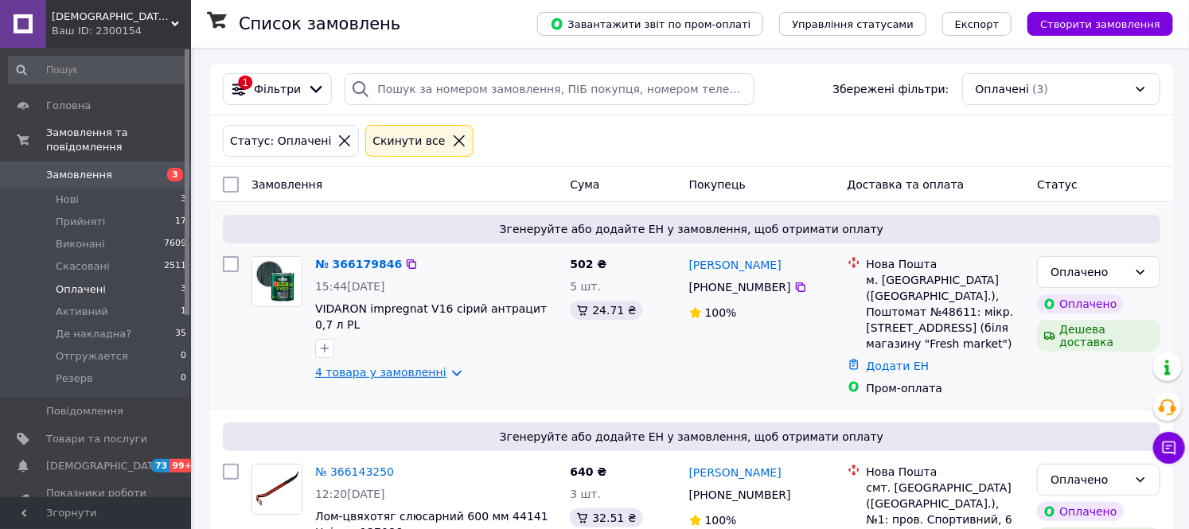
click at [439, 372] on link "4 товара у замовленні" at bounding box center [380, 372] width 131 height 13
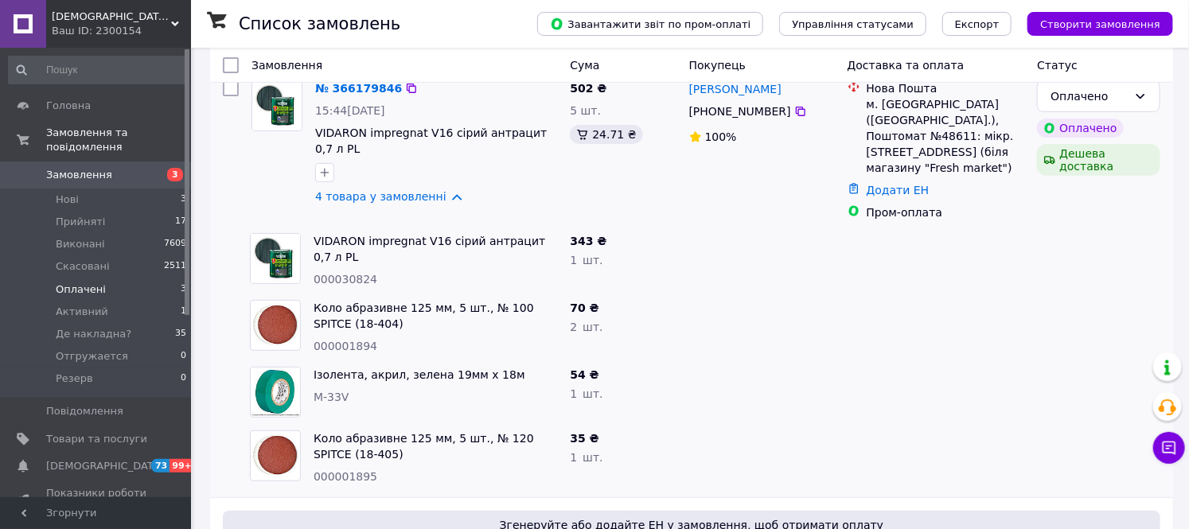
scroll to position [177, 0]
drag, startPoint x: 377, startPoint y: 400, endPoint x: 315, endPoint y: 395, distance: 62.2
click at [315, 395] on div "M-33V" at bounding box center [434, 396] width 243 height 16
copy span "M-33V"
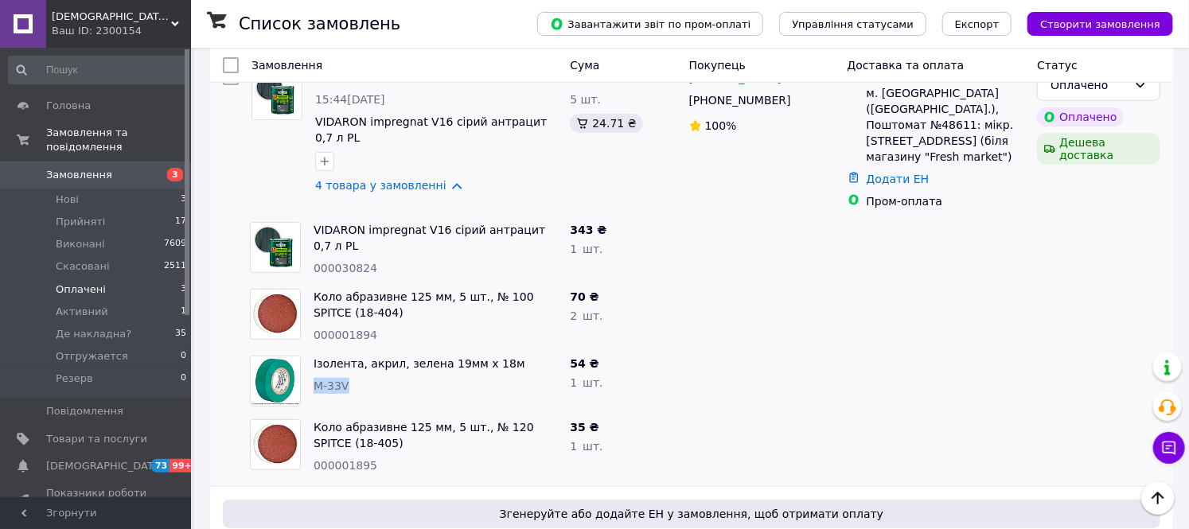
scroll to position [176, 0]
